Goal: Use online tool/utility: Utilize a website feature to perform a specific function

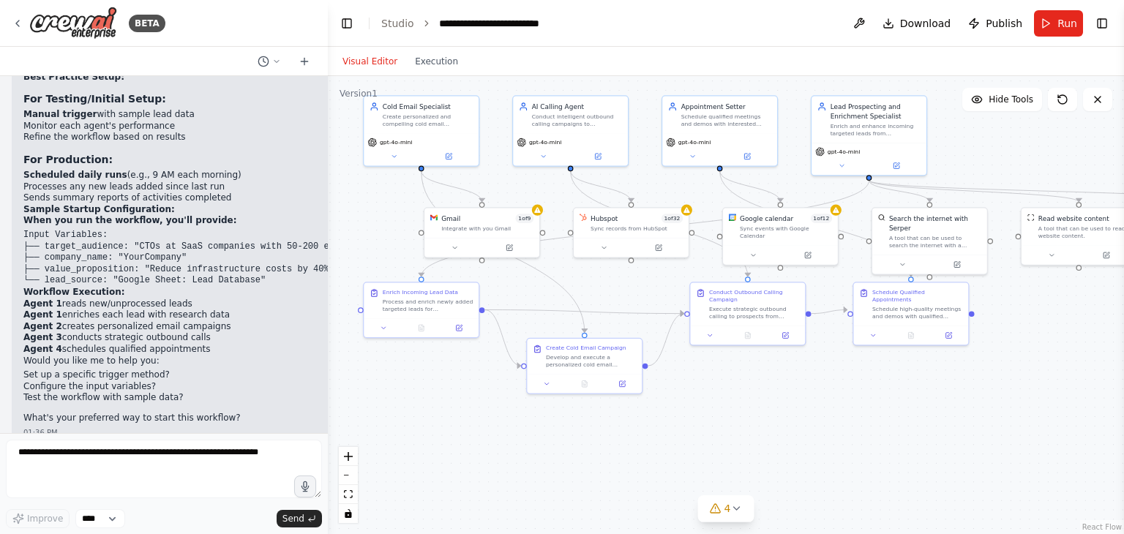
drag, startPoint x: 379, startPoint y: 185, endPoint x: 619, endPoint y: 279, distance: 257.9
click at [619, 279] on div ".deletable-edge-delete-btn { width: 20px; height: 20px; border: 0px solid #ffff…" at bounding box center [726, 305] width 796 height 458
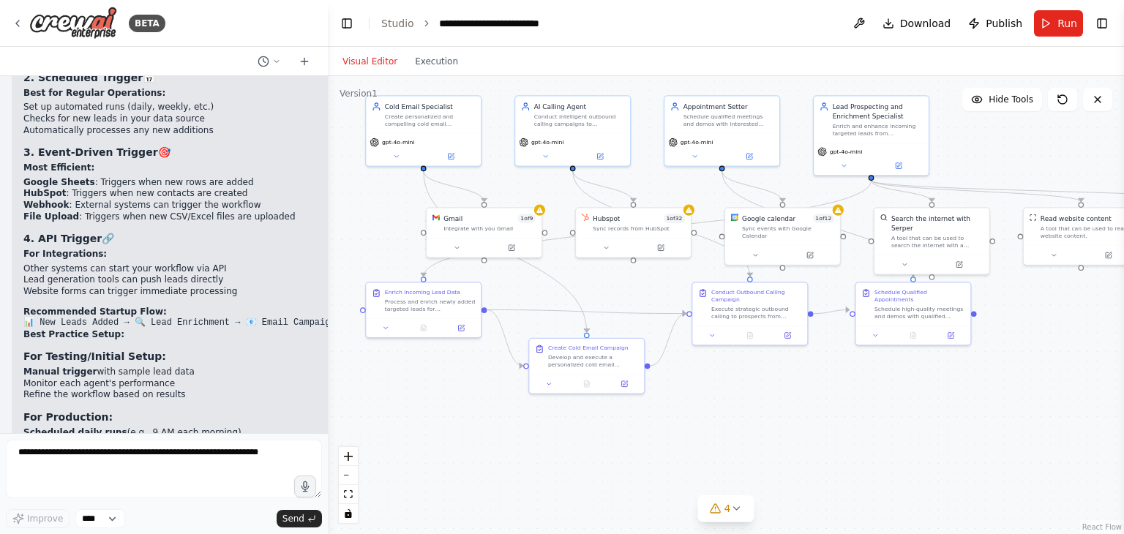
scroll to position [5195, 0]
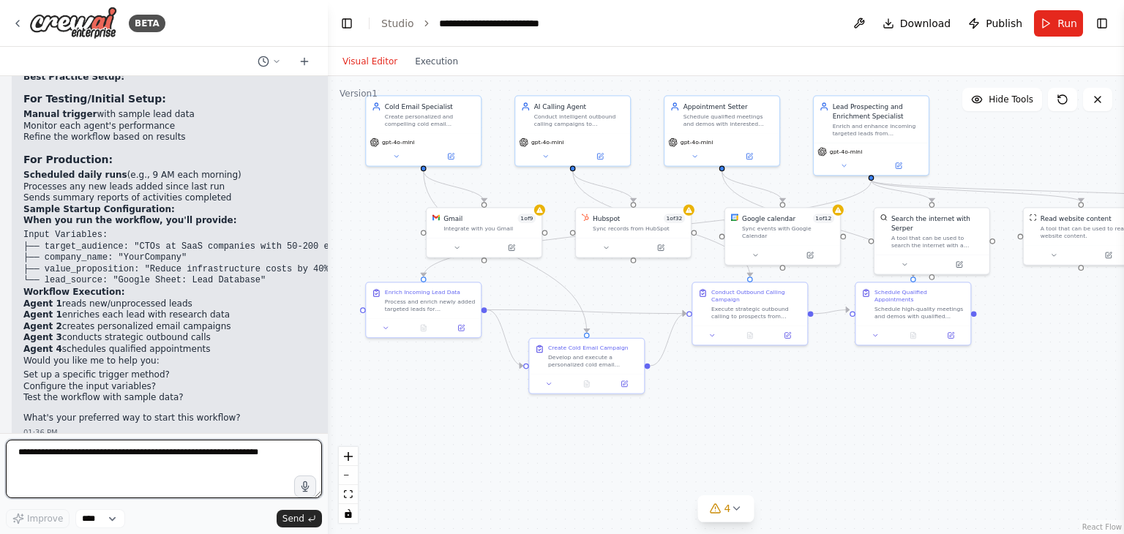
click at [164, 459] on textarea at bounding box center [164, 469] width 316 height 59
click at [0, 0] on qb-div "**********" at bounding box center [0, 0] width 0 height 0
type textarea "**********"
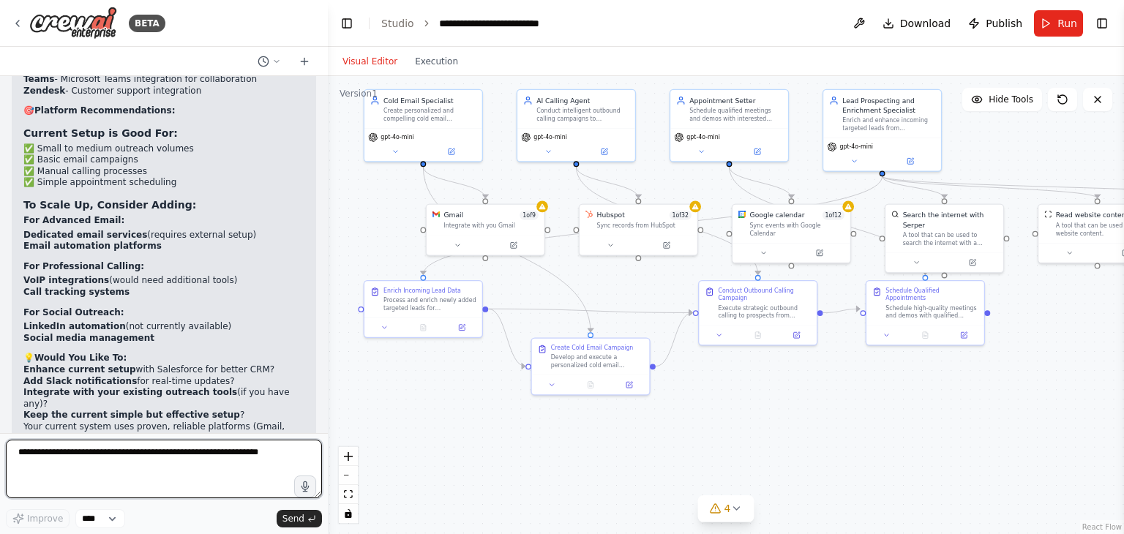
scroll to position [6357, 0]
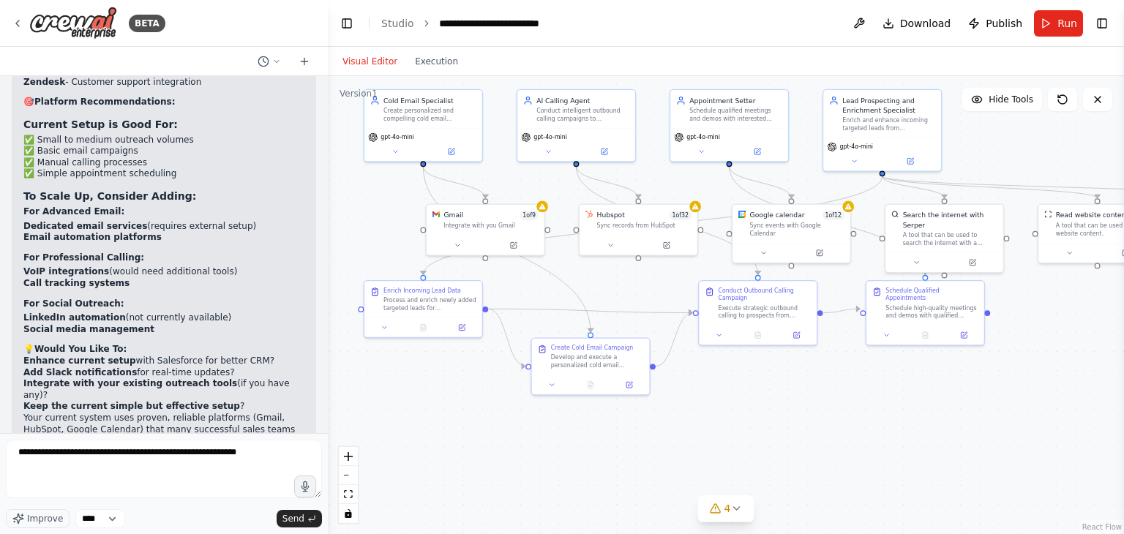
click at [152, 450] on div "04:03 PM" at bounding box center [163, 455] width 281 height 11
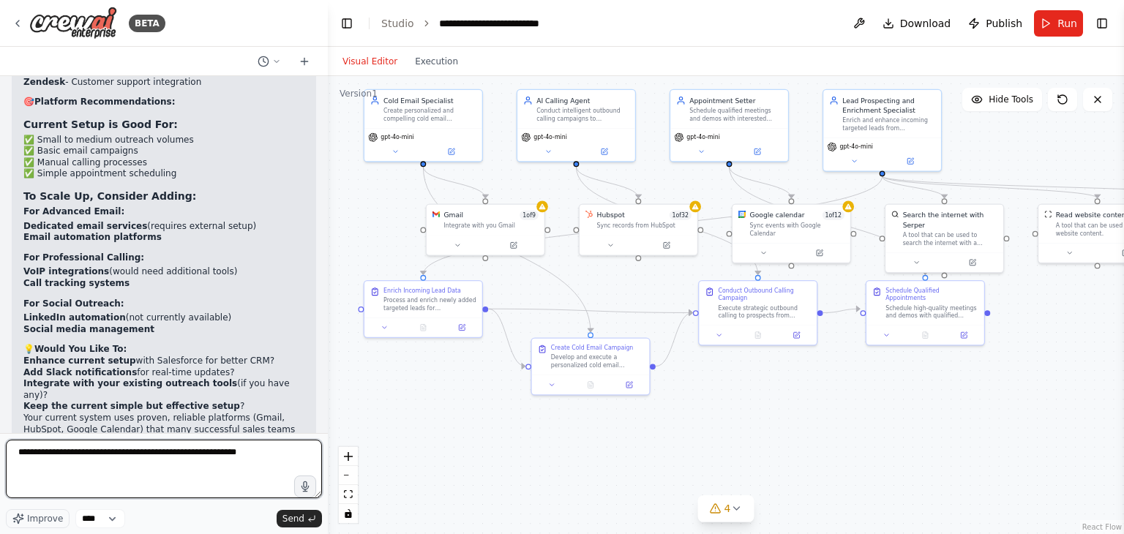
click at [241, 452] on textarea "**********" at bounding box center [164, 469] width 316 height 59
type textarea "**********"
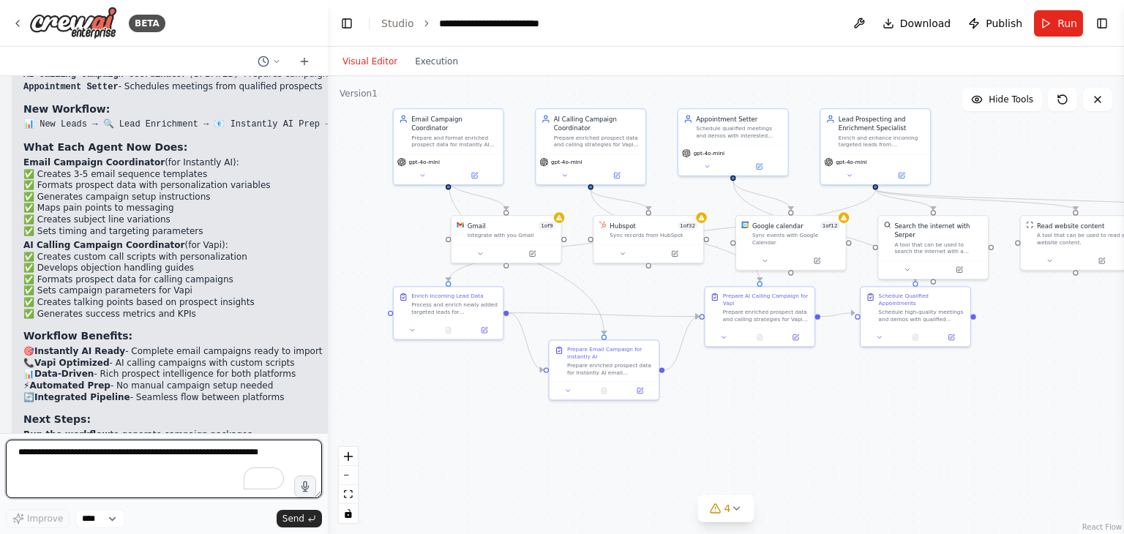
scroll to position [7682, 0]
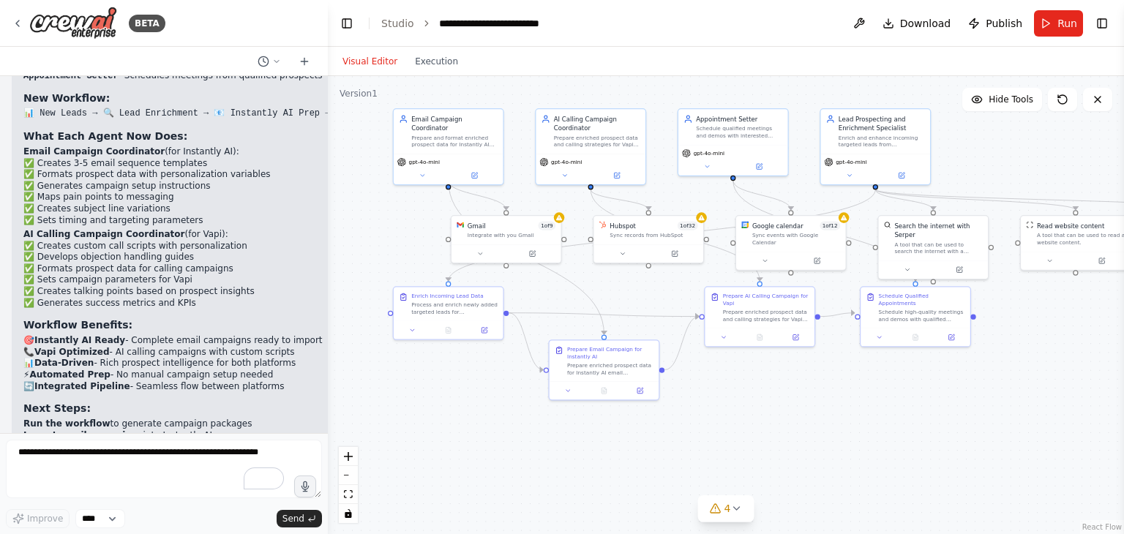
drag, startPoint x: 1115, startPoint y: 321, endPoint x: 1006, endPoint y: 312, distance: 109.4
click at [1001, 318] on div ".deletable-edge-delete-btn { width: 20px; height: 20px; border: 0px solid #ffff…" at bounding box center [726, 305] width 796 height 458
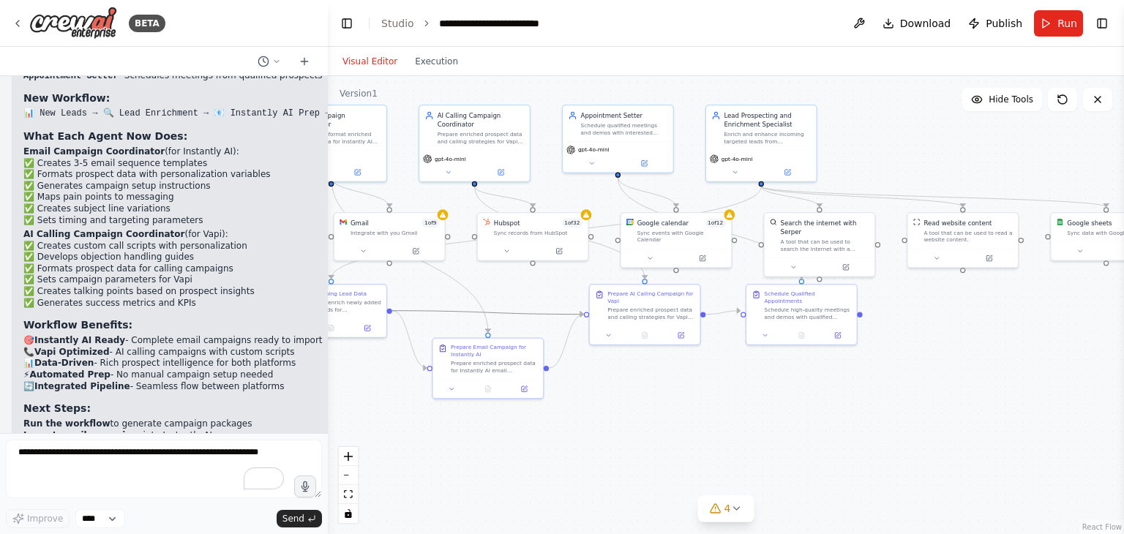
drag, startPoint x: 433, startPoint y: 310, endPoint x: 530, endPoint y: 302, distance: 97.6
click at [530, 302] on div ".deletable-edge-delete-btn { width: 20px; height: 20px; border: 0px solid #ffff…" at bounding box center [726, 305] width 796 height 458
drag, startPoint x: 512, startPoint y: 297, endPoint x: 571, endPoint y: 296, distance: 59.3
click at [571, 296] on div ".deletable-edge-delete-btn { width: 20px; height: 20px; border: 0px solid #ffff…" at bounding box center [726, 305] width 796 height 458
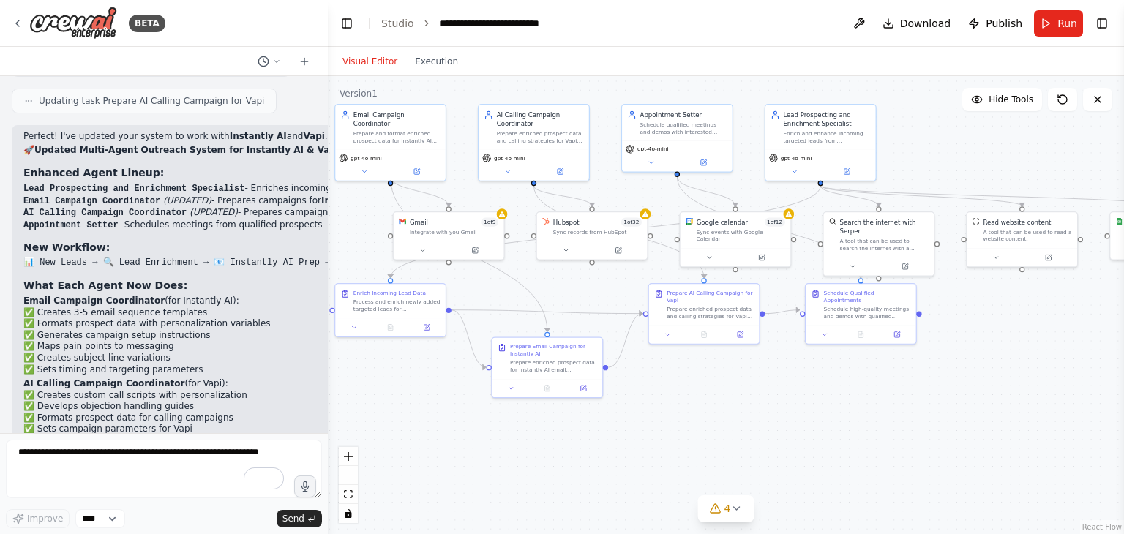
scroll to position [7533, 0]
click at [304, 60] on icon at bounding box center [305, 62] width 12 height 12
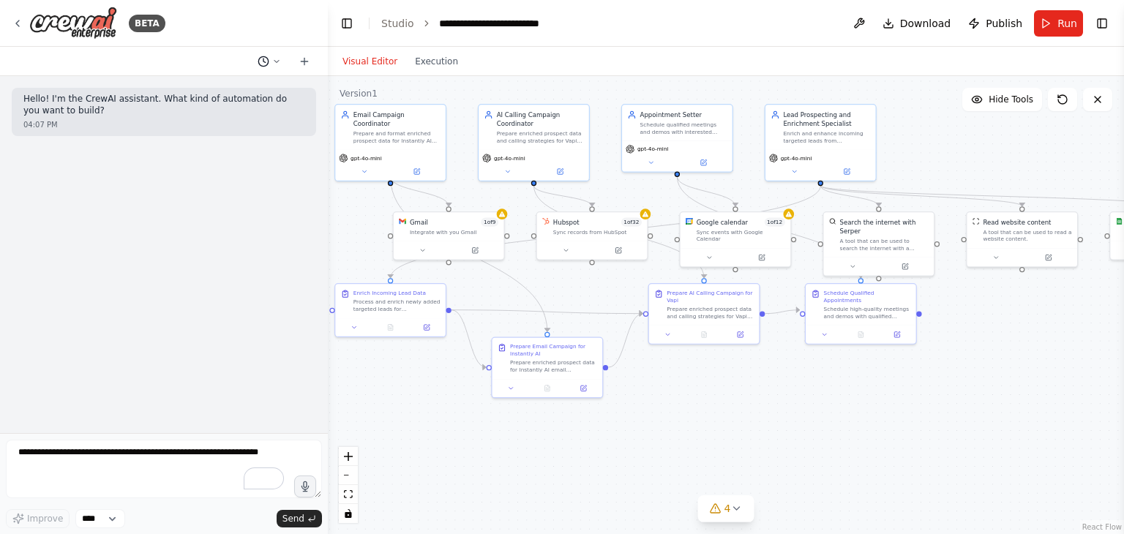
click at [274, 61] on icon at bounding box center [276, 61] width 9 height 9
click at [244, 115] on span "i prefer to use instantly ai for emails vapi for ai calling" at bounding box center [206, 115] width 95 height 12
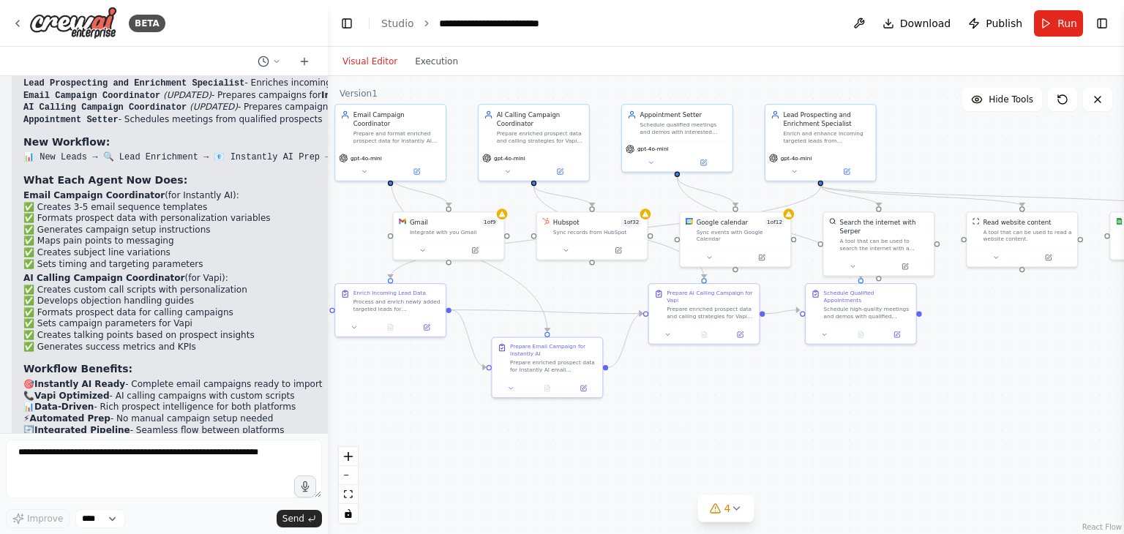
scroll to position [7682, 0]
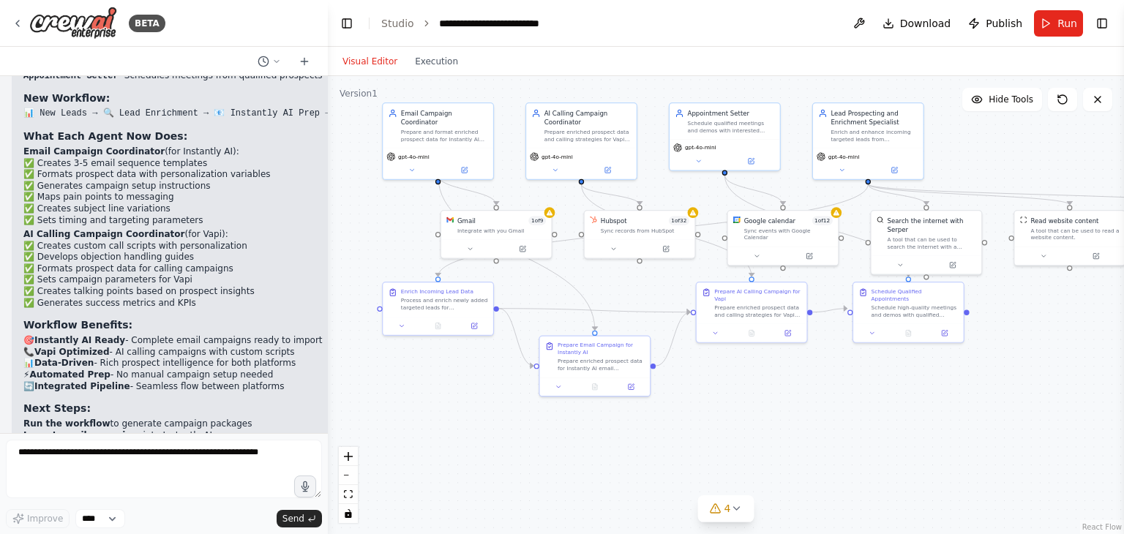
drag, startPoint x: 533, startPoint y: 283, endPoint x: 582, endPoint y: 282, distance: 49.0
click at [582, 282] on div ".deletable-edge-delete-btn { width: 20px; height: 20px; border: 0px solid #ffff…" at bounding box center [726, 305] width 796 height 458
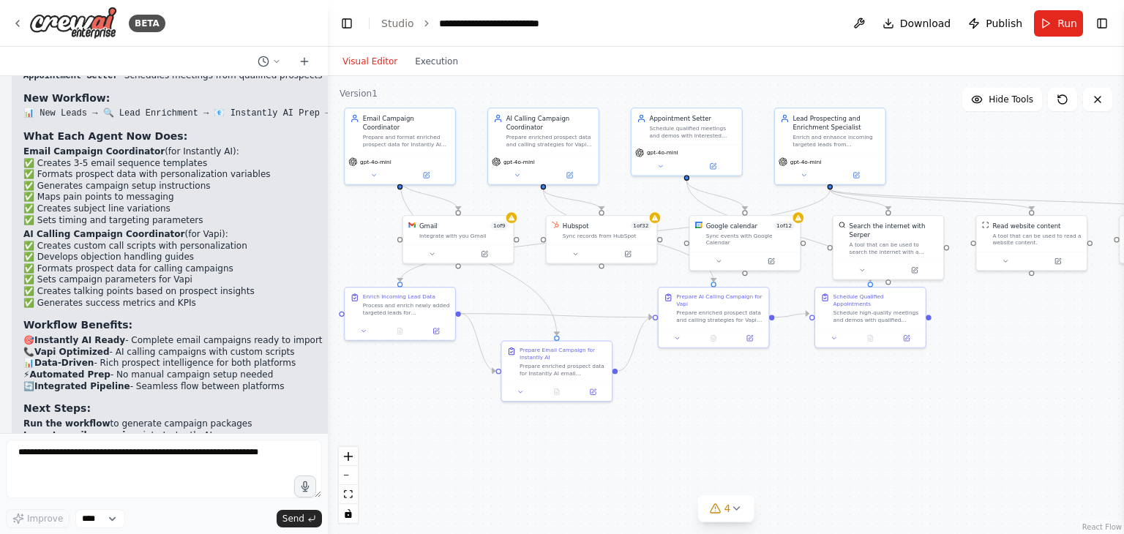
drag, startPoint x: 582, startPoint y: 282, endPoint x: 543, endPoint y: 287, distance: 39.8
click at [543, 287] on div ".deletable-edge-delete-btn { width: 20px; height: 20px; border: 0px solid #ffff…" at bounding box center [726, 305] width 796 height 458
click at [584, 372] on div "Prepare enriched prospect data for Instantly AI email campaigns targeting {targ…" at bounding box center [562, 368] width 87 height 15
click at [584, 372] on div "Prepare enriched prospect data for Instantly AI email campaigns targeting {targ…" at bounding box center [567, 368] width 87 height 15
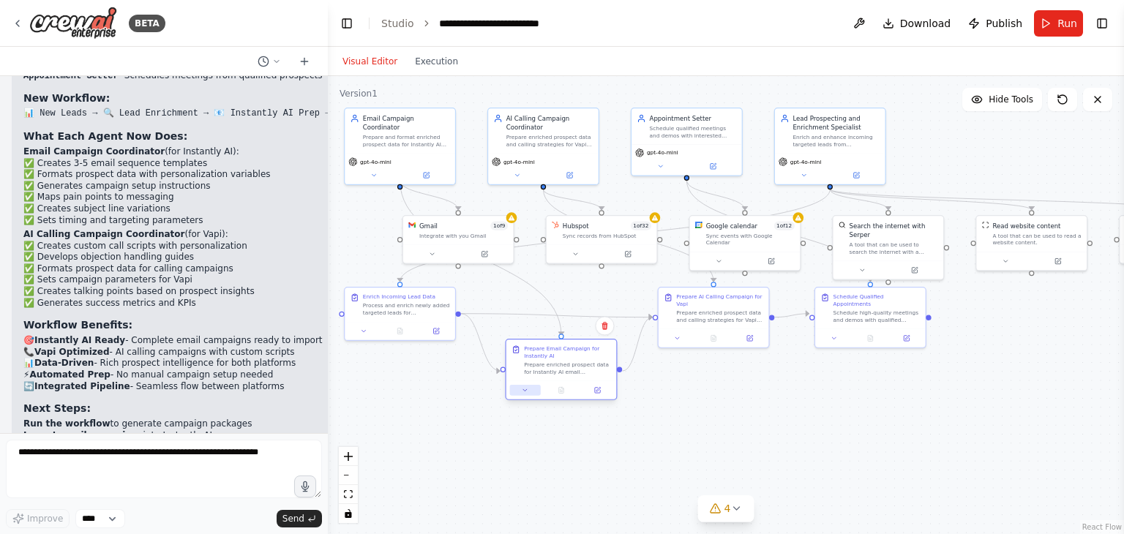
click at [526, 391] on icon at bounding box center [525, 389] width 7 height 7
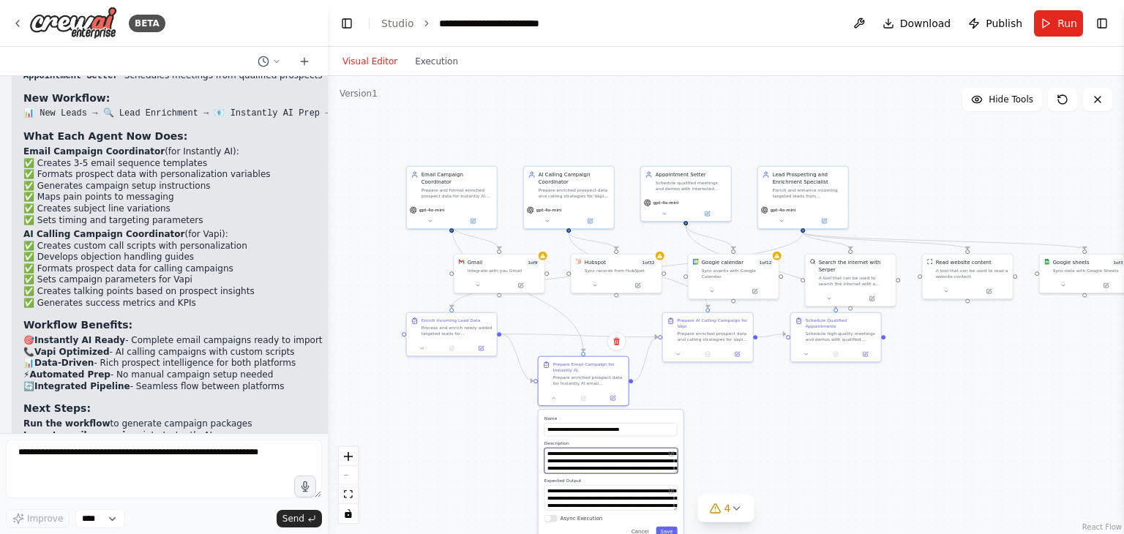
drag, startPoint x: 659, startPoint y: 470, endPoint x: 709, endPoint y: 450, distance: 53.5
click at [709, 450] on div ".deletable-edge-delete-btn { width: 20px; height: 20px; border: 0px solid #ffff…" at bounding box center [726, 305] width 796 height 458
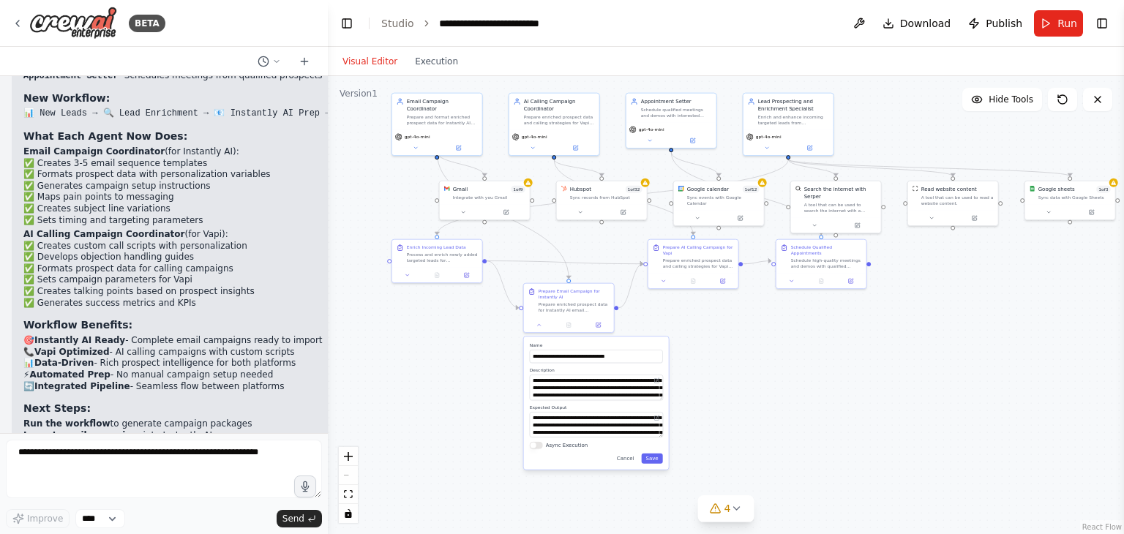
drag, startPoint x: 708, startPoint y: 481, endPoint x: 688, endPoint y: 427, distance: 57.6
click at [694, 399] on div ".deletable-edge-delete-btn { width: 20px; height: 20px; border: 0px solid #ffff…" at bounding box center [726, 305] width 796 height 458
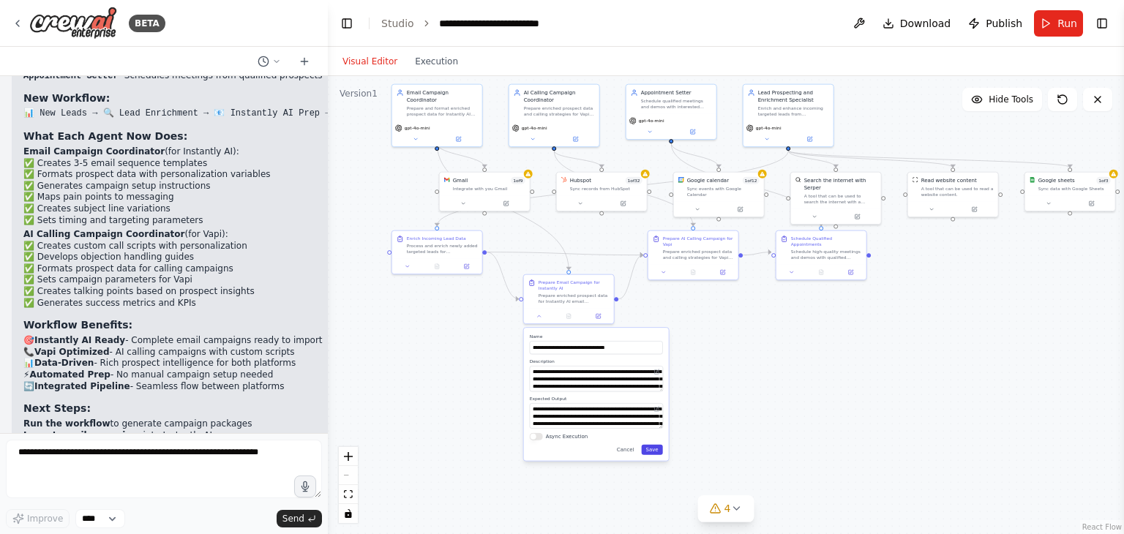
click at [651, 453] on button "Save" at bounding box center [651, 450] width 21 height 10
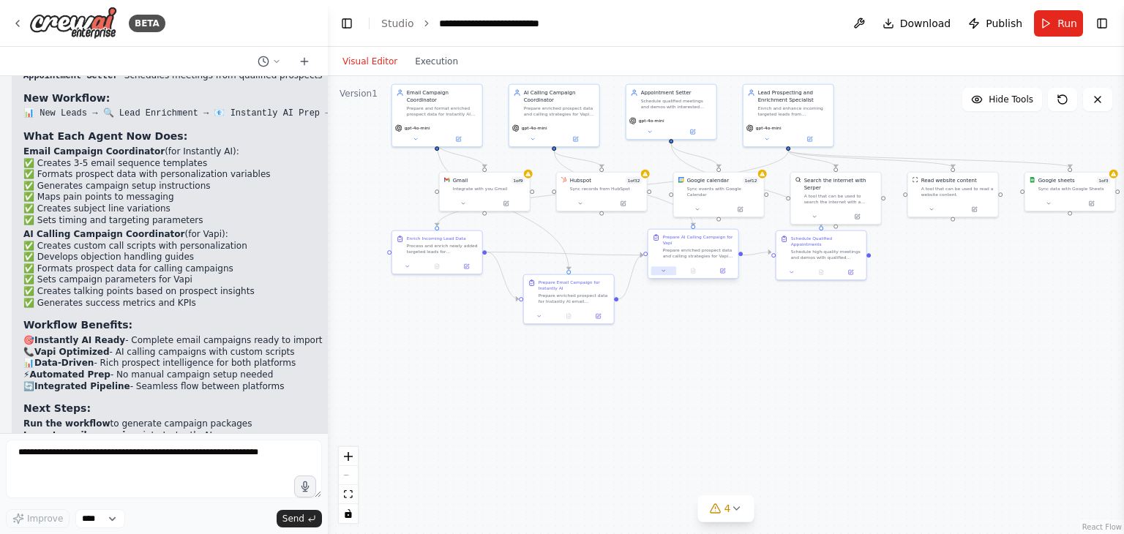
click at [664, 271] on icon at bounding box center [663, 270] width 3 height 1
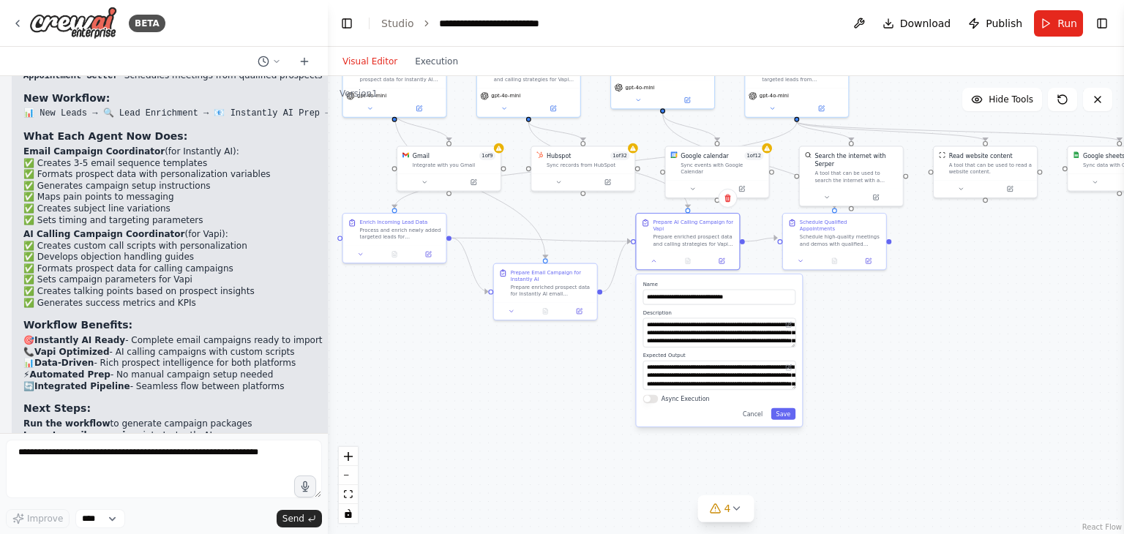
click at [729, 350] on div "**********" at bounding box center [719, 350] width 166 height 152
